Goal: Task Accomplishment & Management: Manage account settings

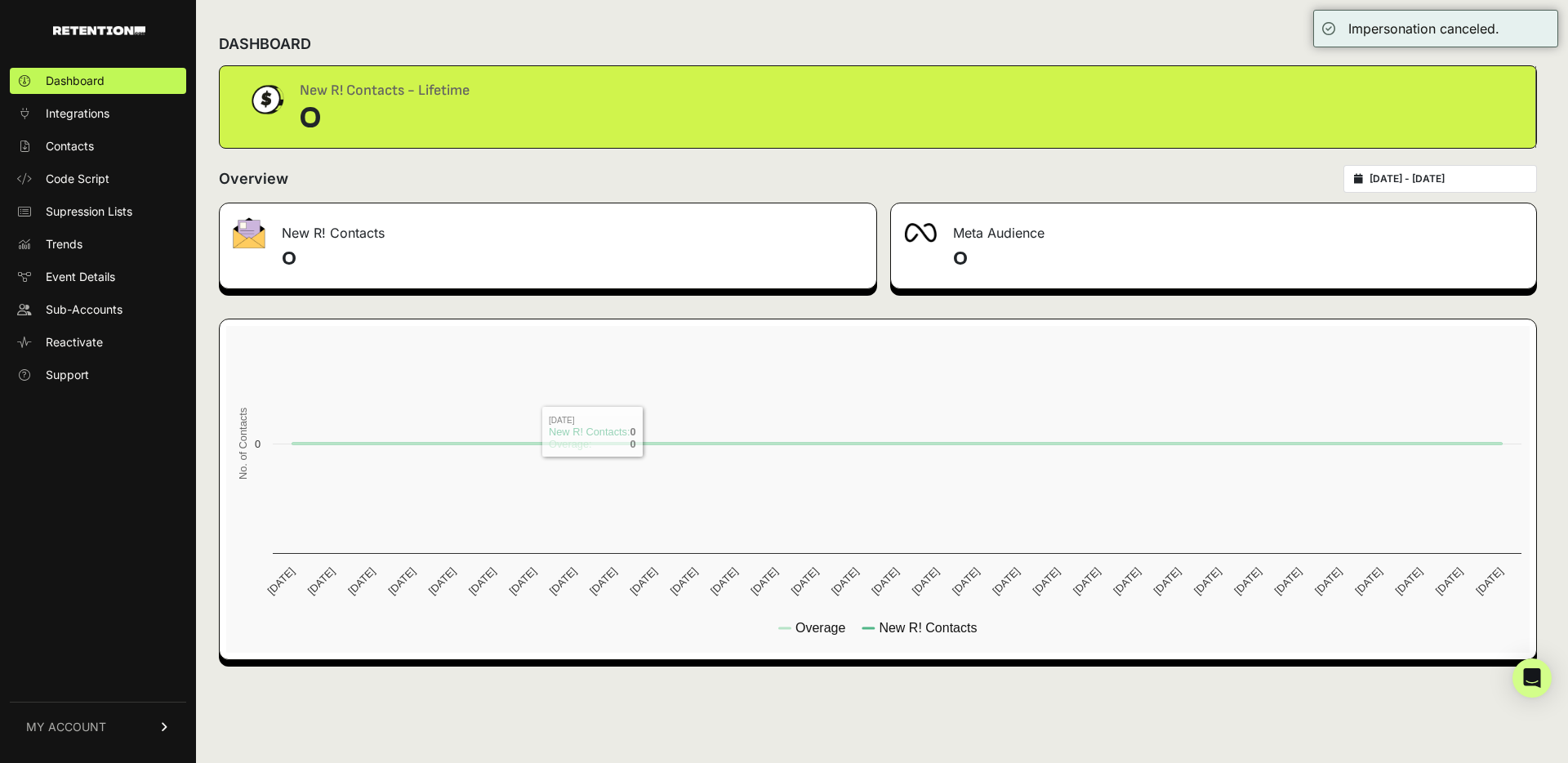
click at [126, 715] on link "MY ACCOUNT" at bounding box center [97, 726] width 176 height 50
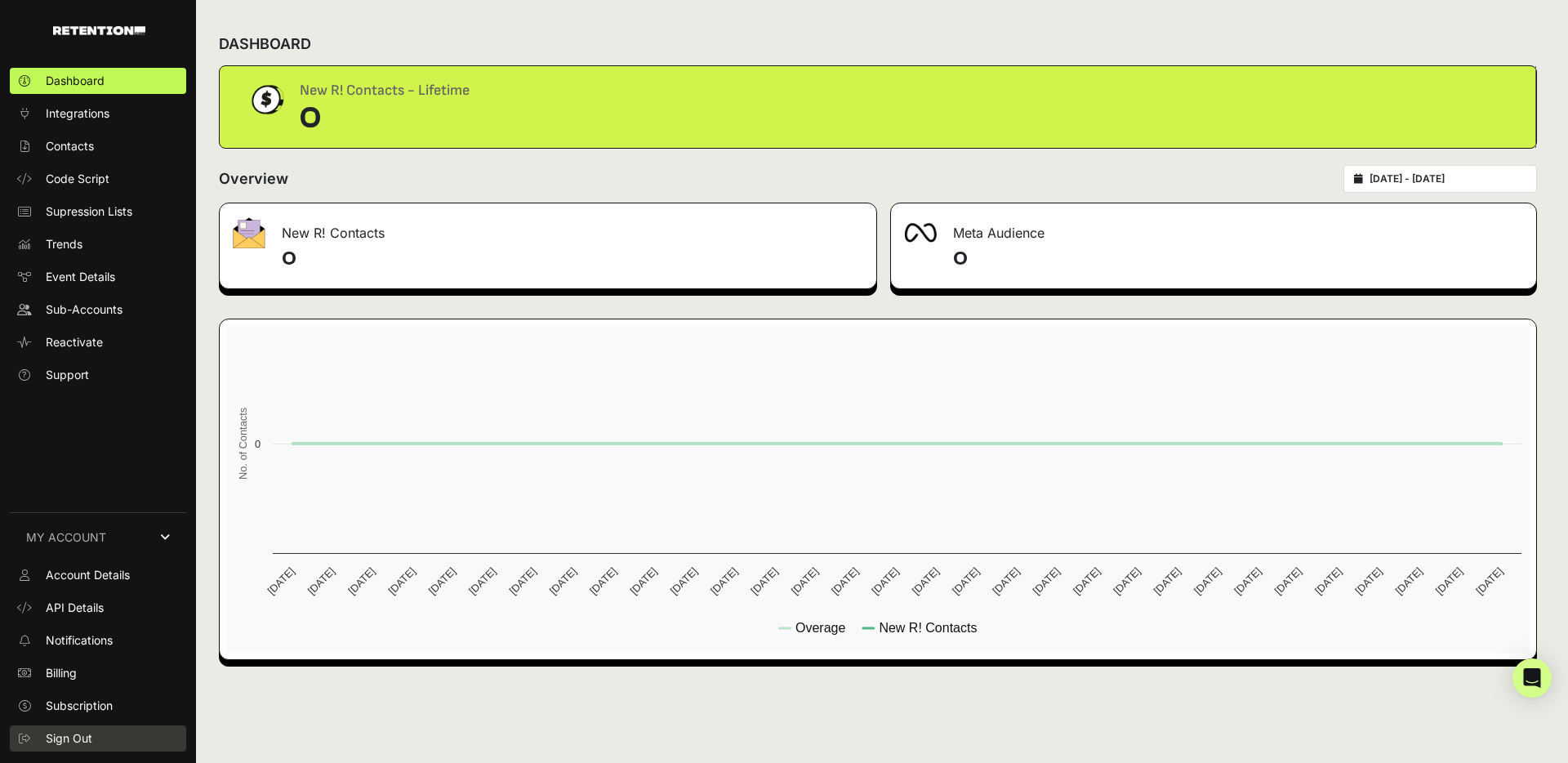
click at [81, 738] on span "Sign Out" at bounding box center [69, 738] width 46 height 16
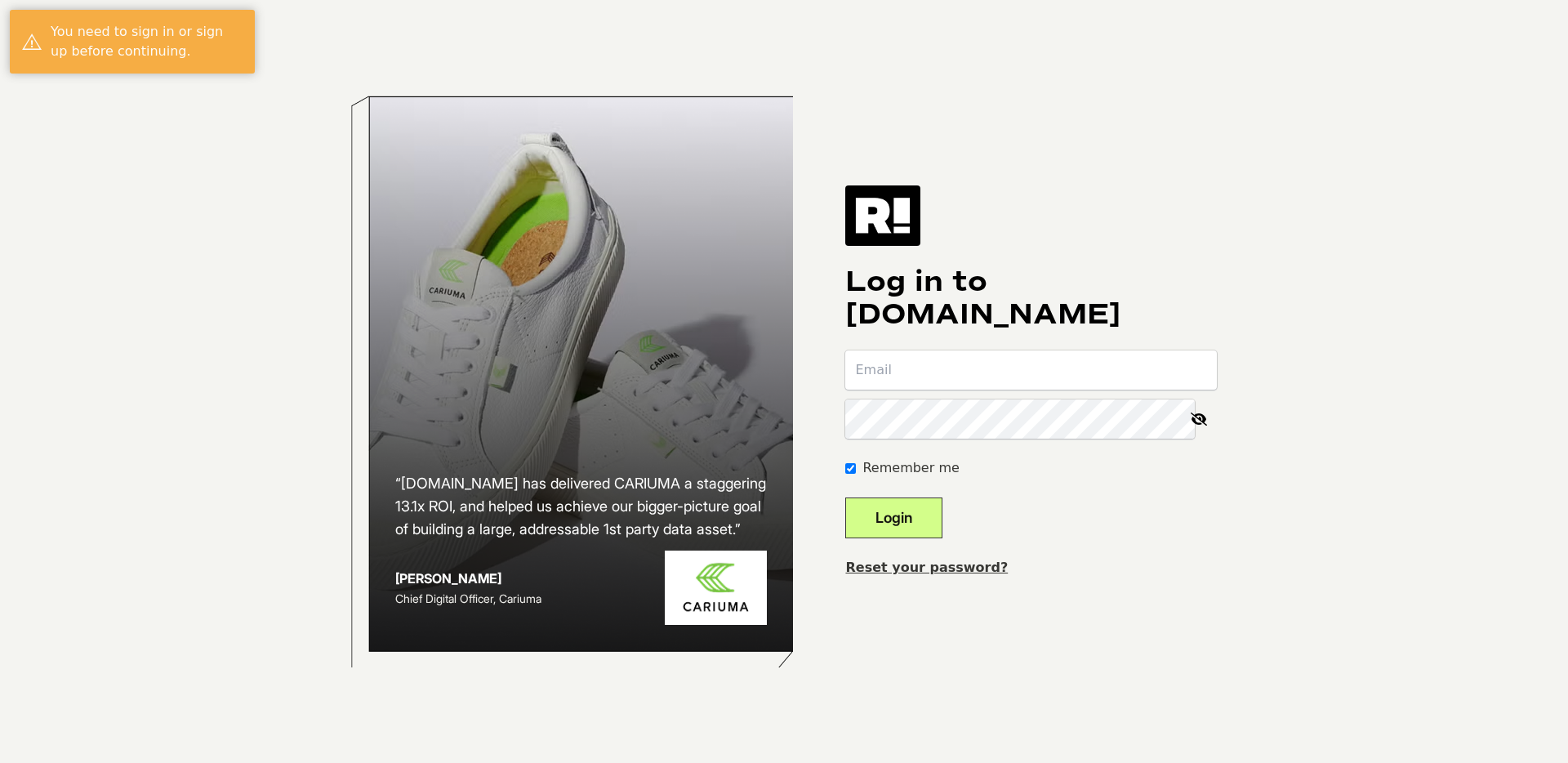
type input "[PERSON_NAME][EMAIL_ADDRESS][DOMAIN_NAME]"
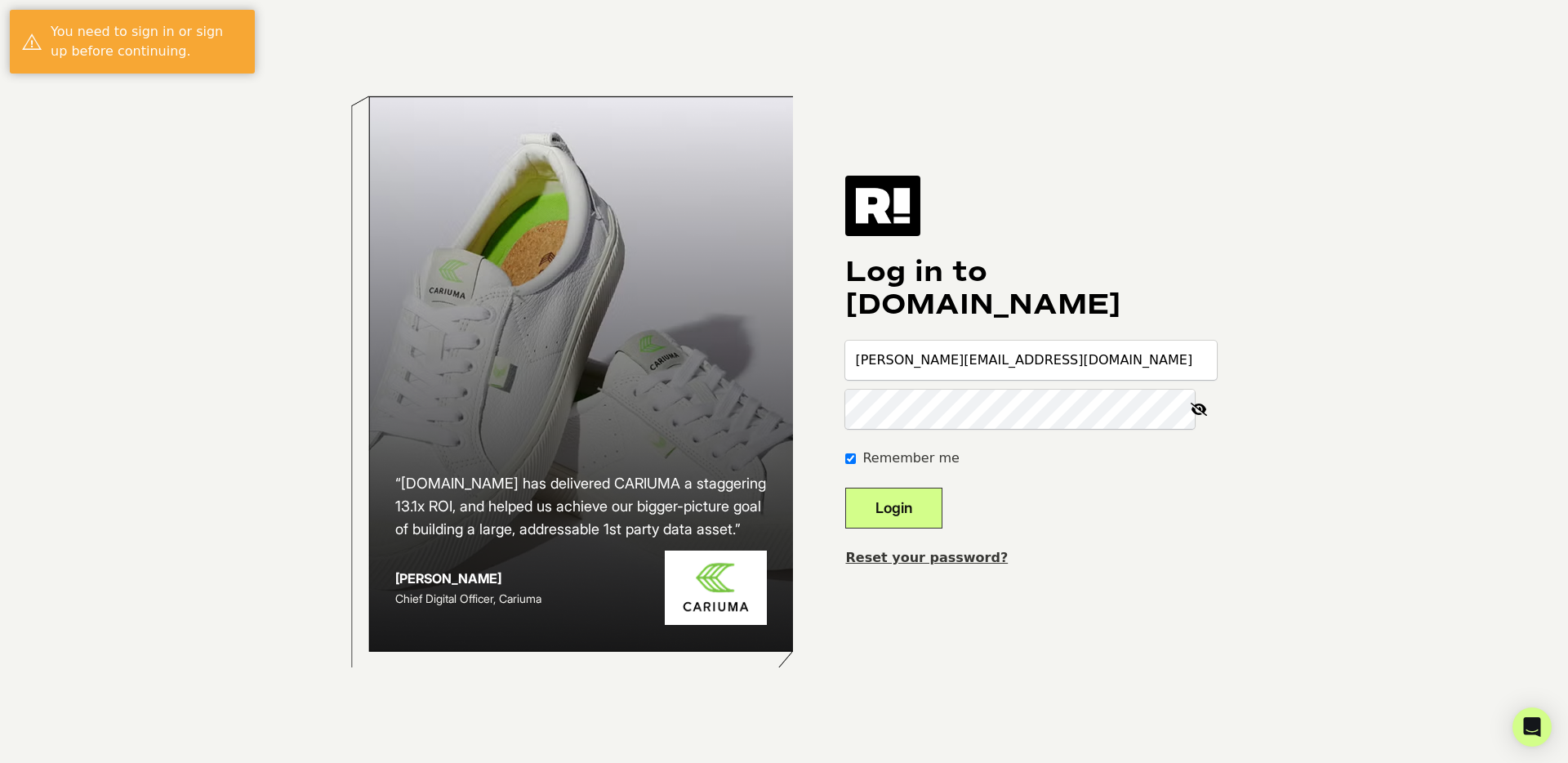
click at [1203, 408] on icon at bounding box center [1199, 409] width 36 height 39
click at [898, 500] on button "Login" at bounding box center [893, 508] width 97 height 41
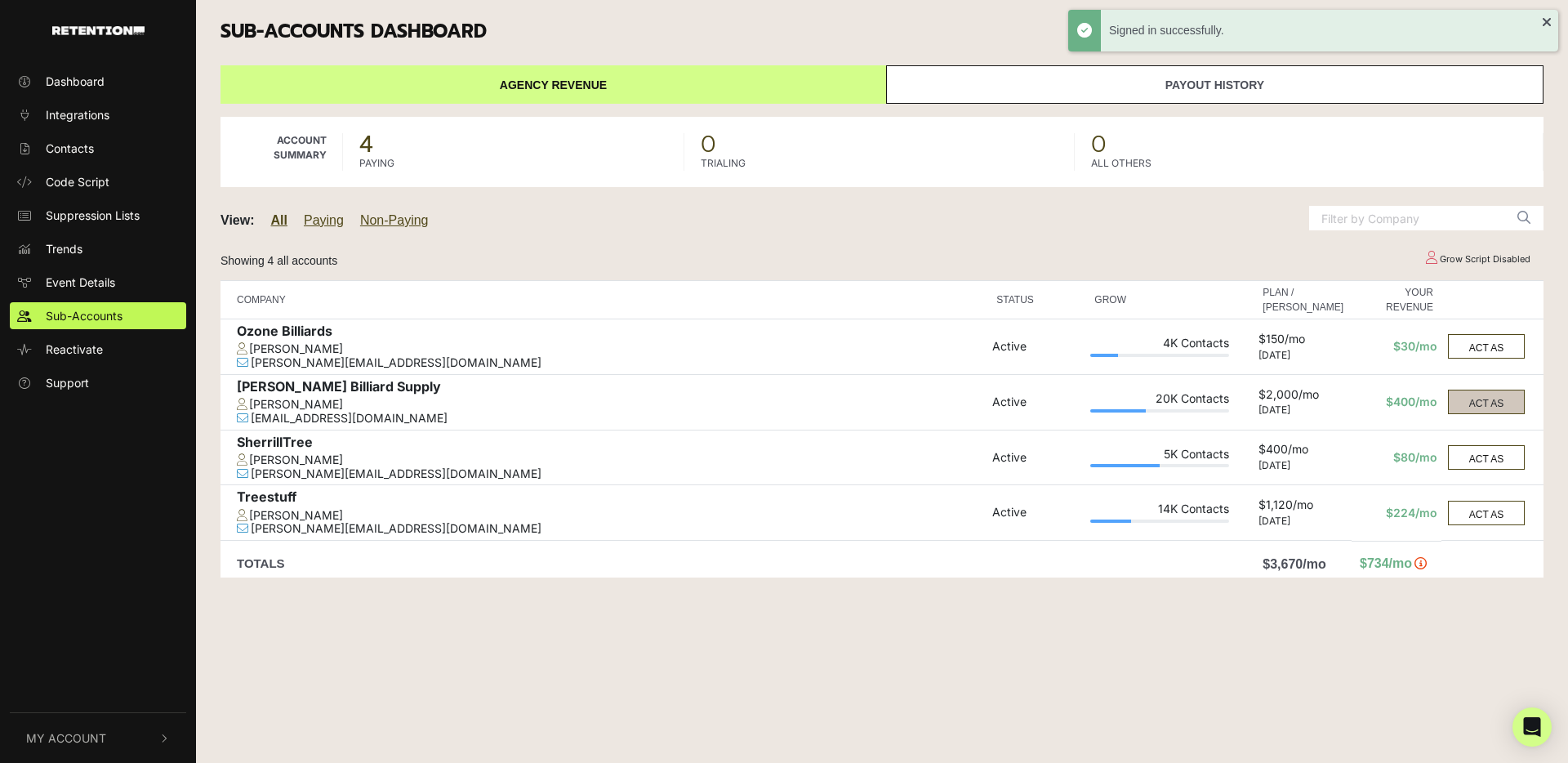
click at [1466, 401] on button "ACT AS" at bounding box center [1487, 401] width 77 height 24
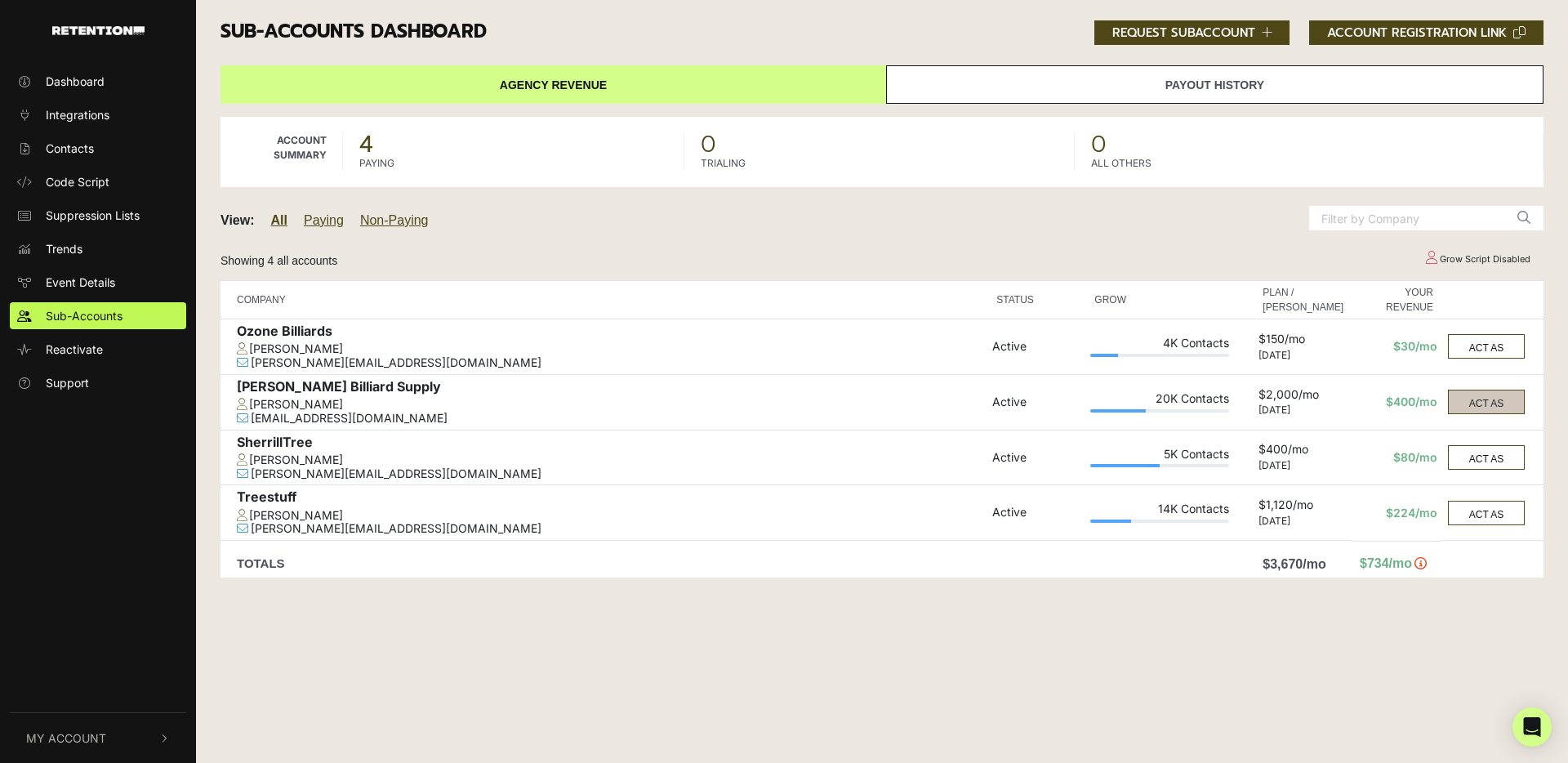
click at [1466, 400] on button "ACT AS" at bounding box center [1487, 401] width 77 height 24
